Goal: Transaction & Acquisition: Purchase product/service

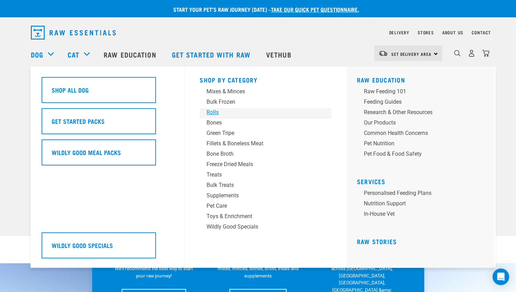
click at [218, 112] on div "Rolls" at bounding box center [261, 112] width 108 height 8
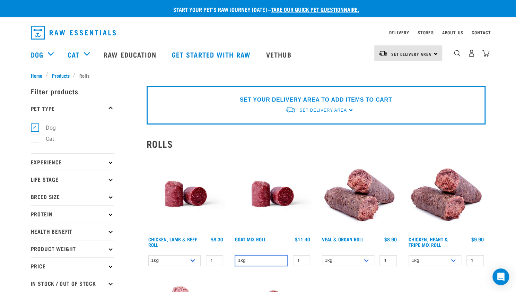
click at [281, 260] on select "1kg" at bounding box center [261, 260] width 53 height 11
click at [450, 256] on select "1kg Bulk (10kg)" at bounding box center [435, 260] width 53 height 11
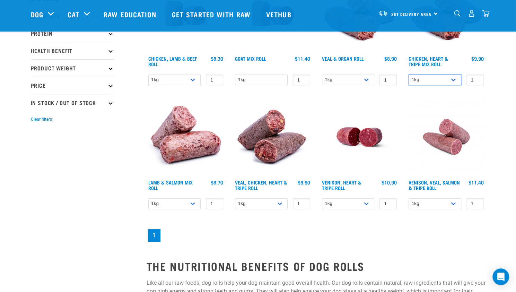
scroll to position [136, 0]
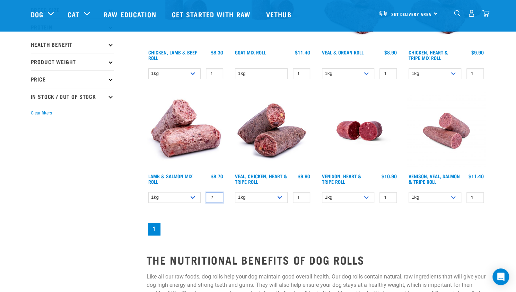
click at [214, 195] on input "2" at bounding box center [214, 197] width 17 height 11
type input "1"
click at [216, 197] on input "1" at bounding box center [214, 197] width 17 height 11
click at [177, 195] on select "1kg Bulk (10kg)" at bounding box center [174, 197] width 53 height 11
select select "913"
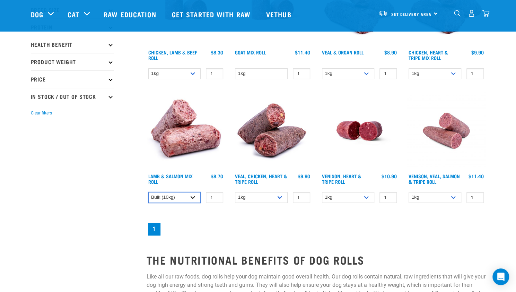
click at [148, 192] on select "1kg Bulk (10kg)" at bounding box center [174, 197] width 53 height 11
click at [171, 216] on div "Chicken, Lamb & Beef Roll 1 0 100 0 100 0 100 1 0 0" at bounding box center [316, 102] width 347 height 277
click at [265, 195] on select "1kg Bulk (10kg)" at bounding box center [261, 197] width 53 height 11
click at [203, 193] on div "1 0 100 0 100 0 100" at bounding box center [212, 197] width 23 height 11
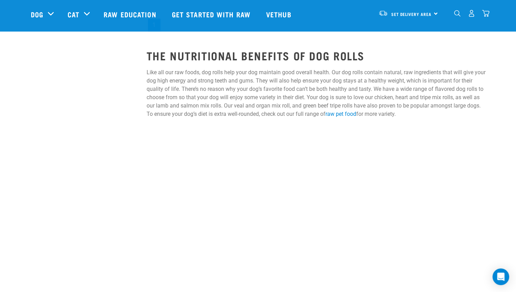
scroll to position [85, 0]
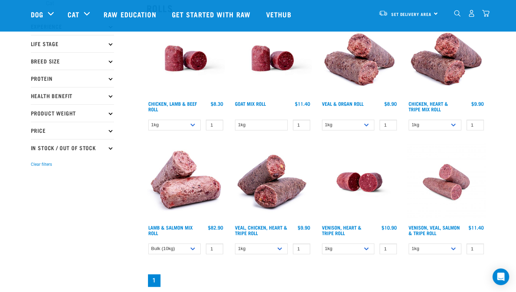
click at [63, 149] on p "In Stock / Out Of Stock" at bounding box center [72, 147] width 83 height 17
